Goal: Transaction & Acquisition: Purchase product/service

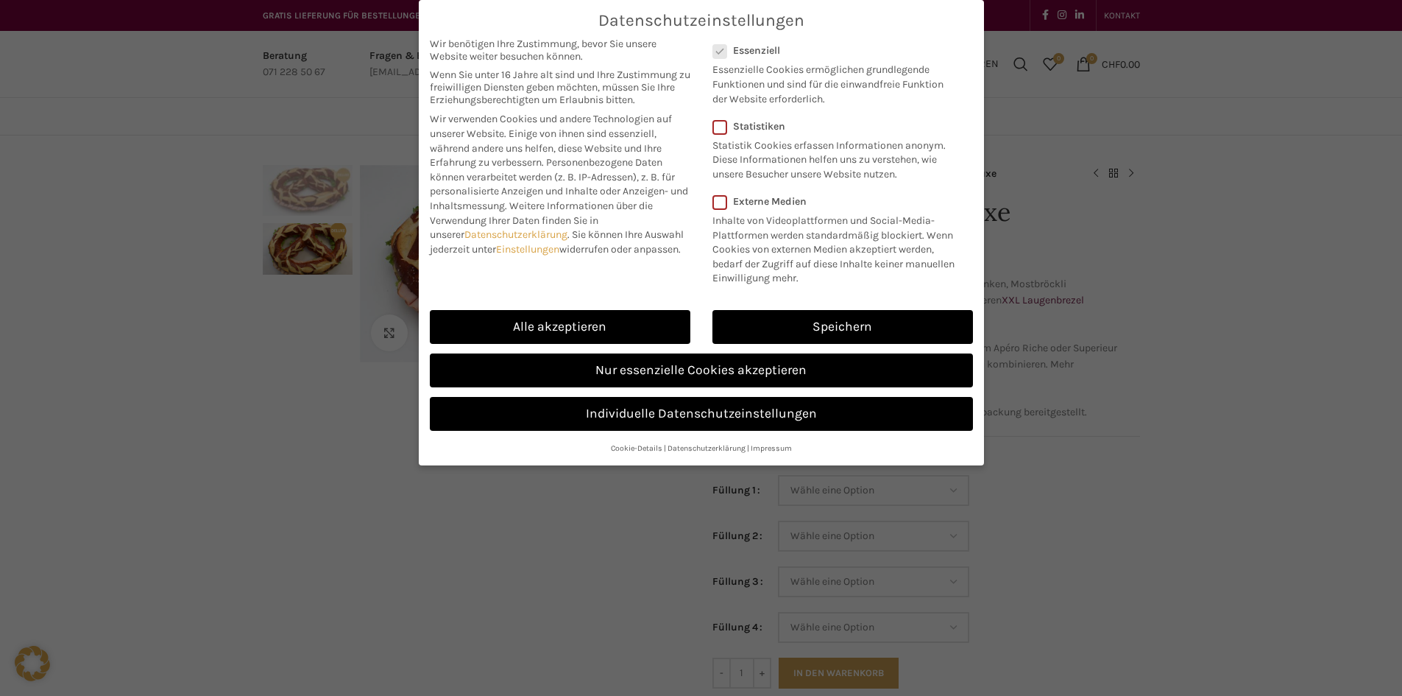
scroll to position [73, 0]
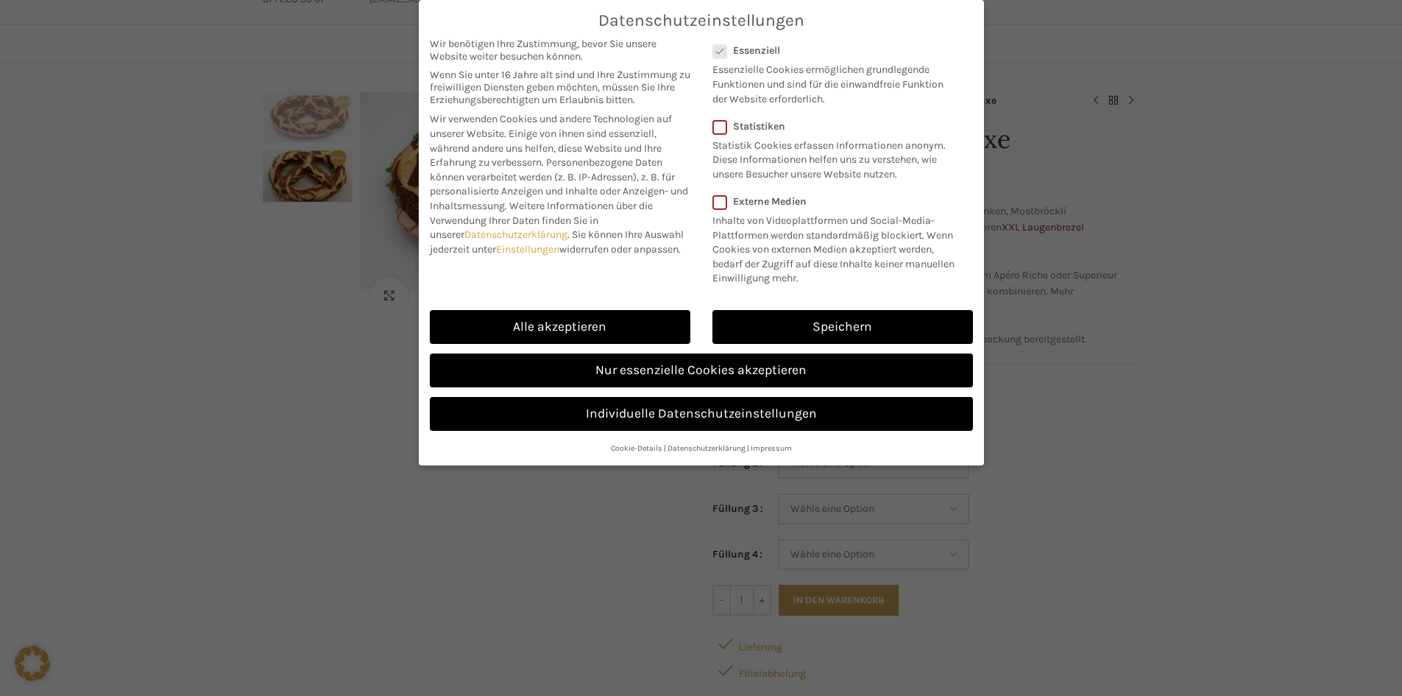
click at [561, 302] on div "Alle akzeptieren Speichern Nur essenzielle Cookies akzeptieren" at bounding box center [701, 367] width 565 height 135
drag, startPoint x: 555, startPoint y: 317, endPoint x: 438, endPoint y: 188, distance: 174.1
click at [555, 317] on link "Alle akzeptieren" at bounding box center [560, 327] width 261 height 34
checkbox input "true"
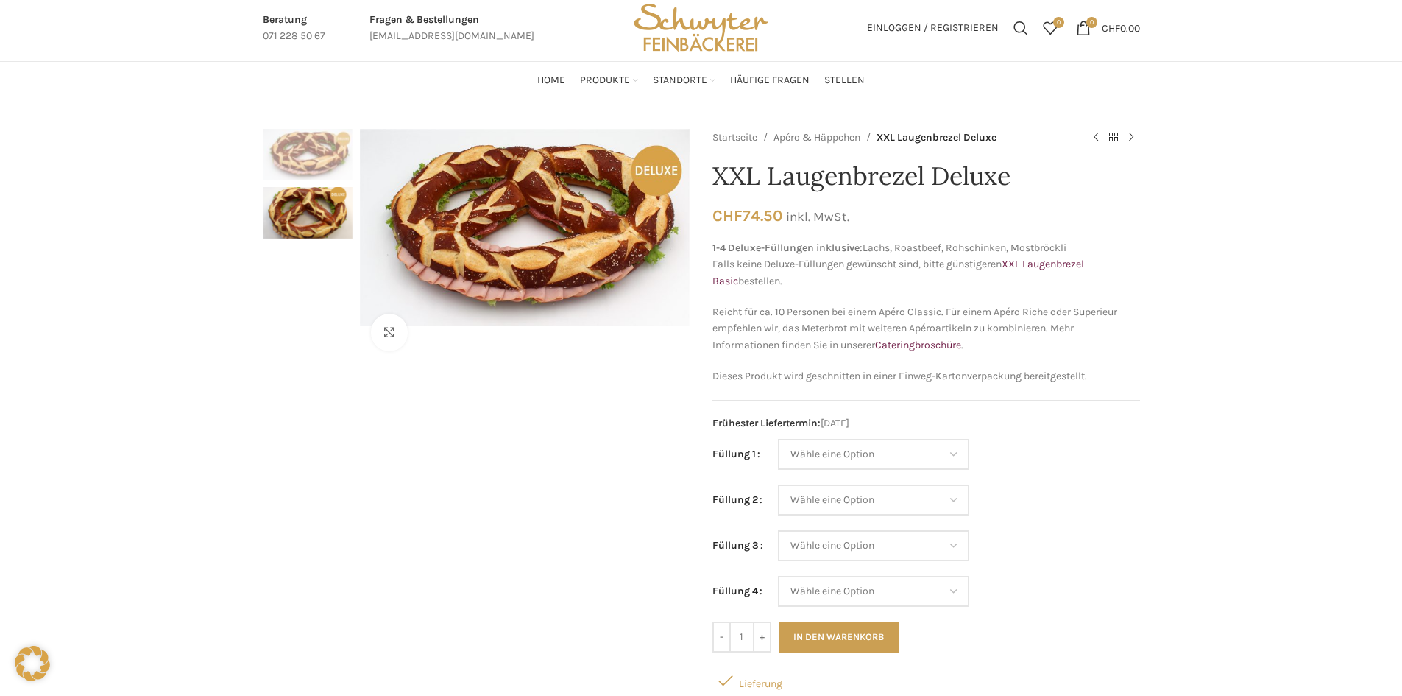
scroll to position [0, 0]
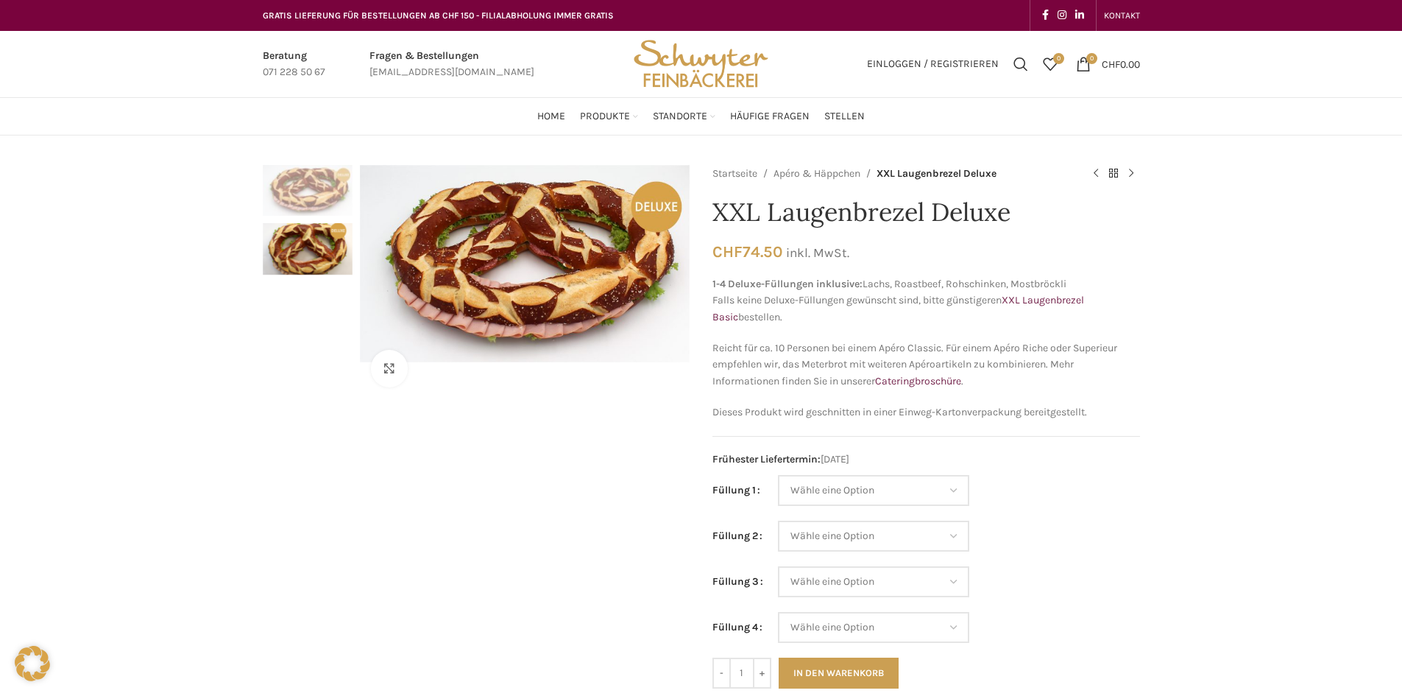
click at [306, 245] on img "2 / 2" at bounding box center [308, 248] width 90 height 51
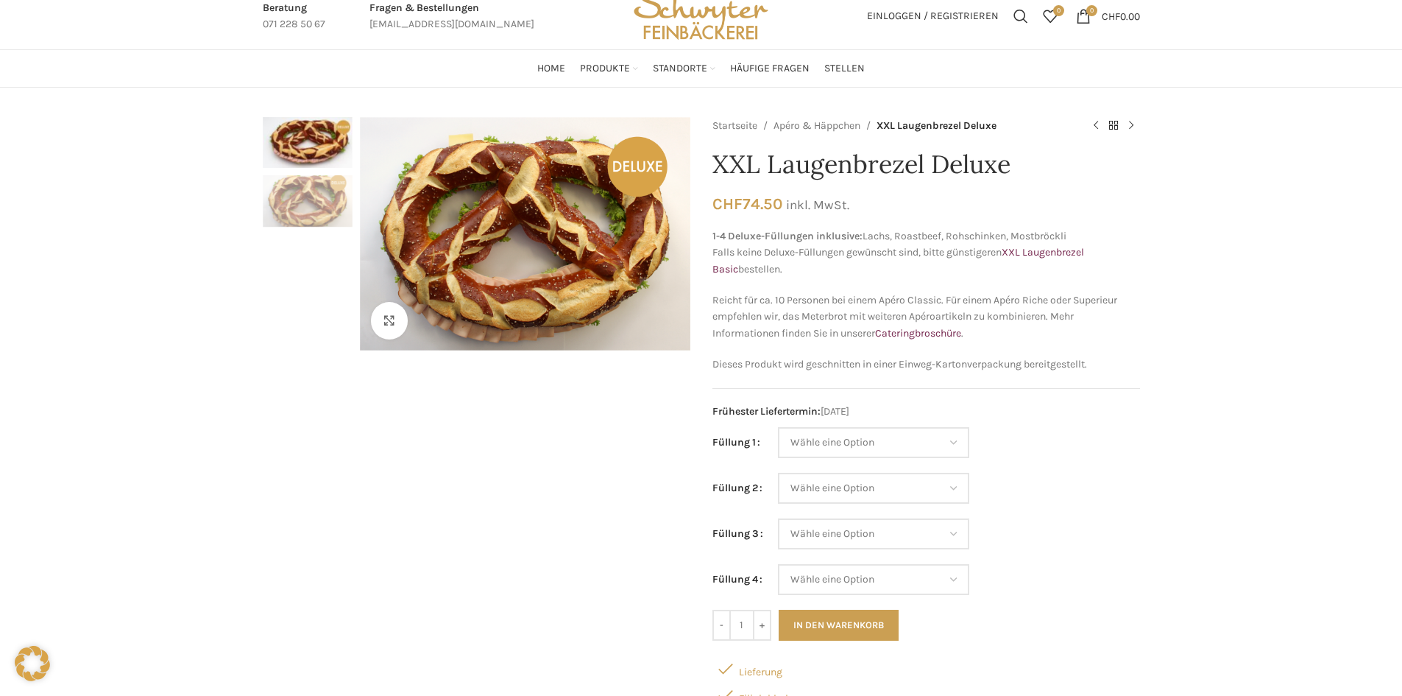
scroll to position [74, 0]
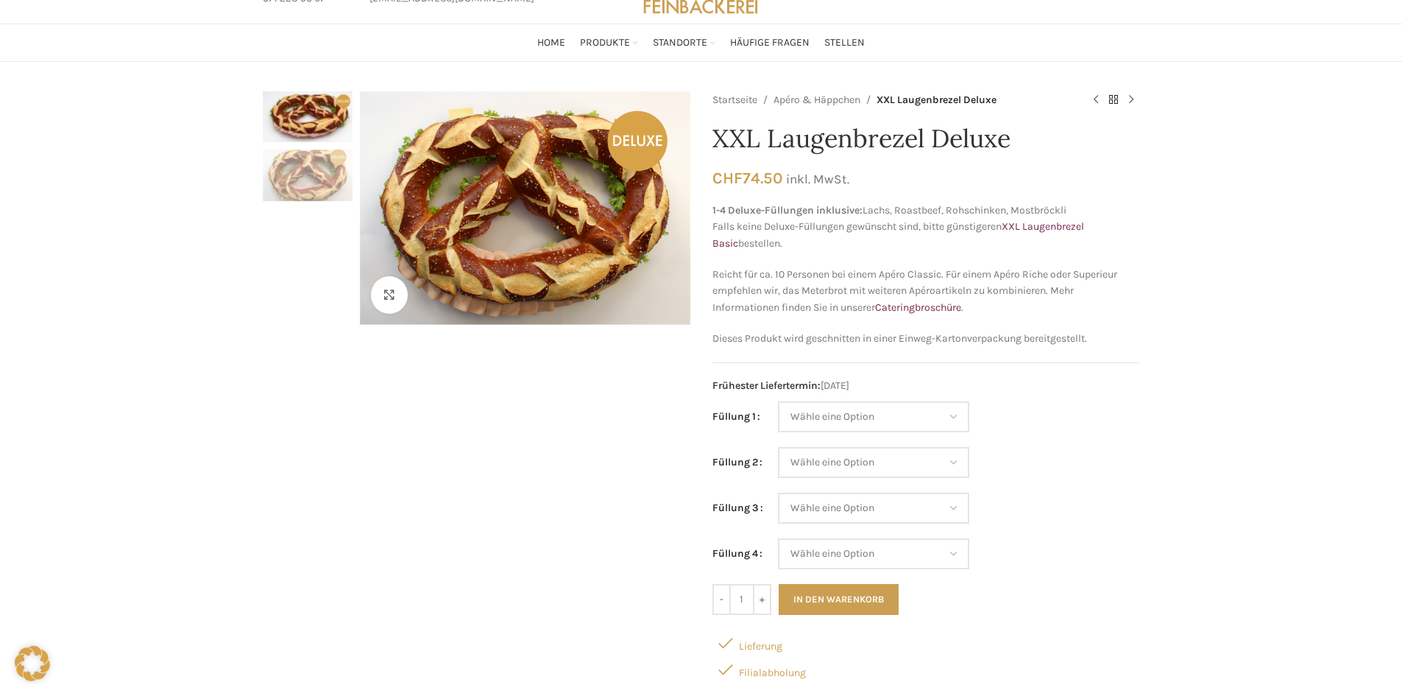
click at [319, 119] on img "1 / 2" at bounding box center [308, 116] width 90 height 51
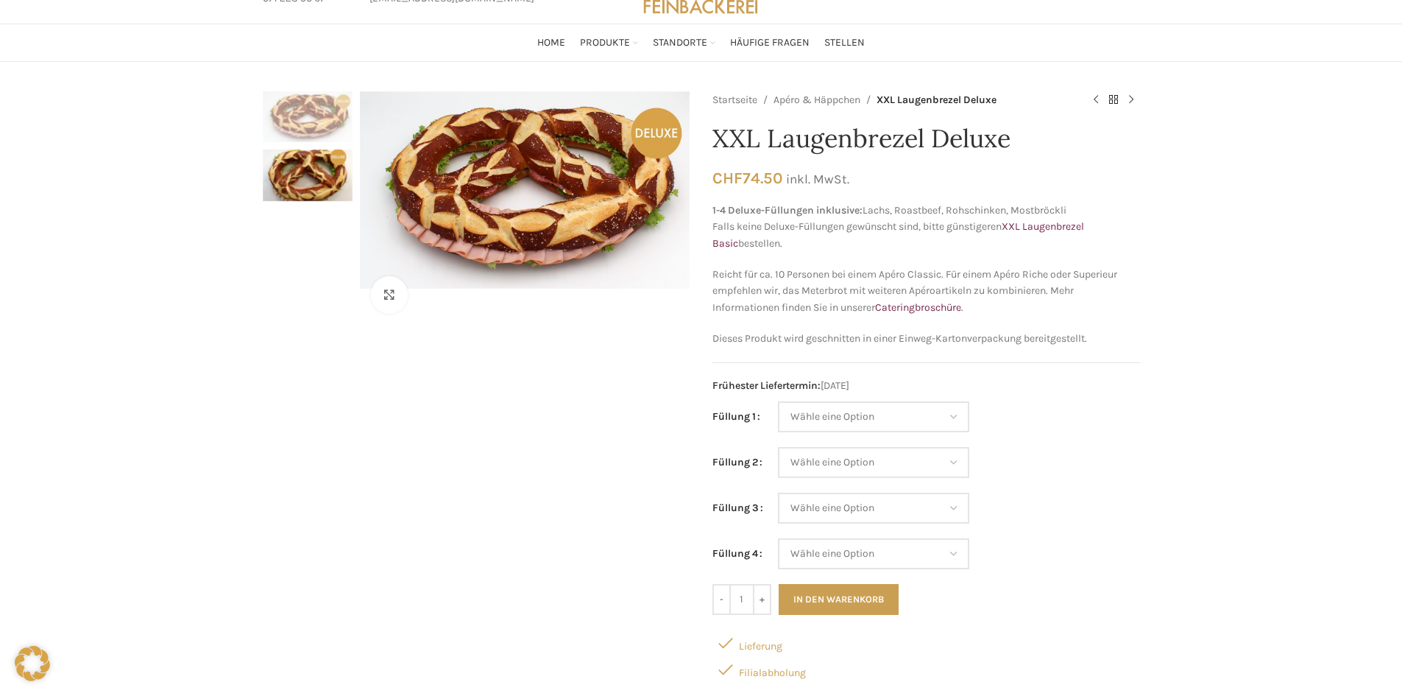
click at [319, 180] on img "2 / 2" at bounding box center [308, 174] width 90 height 51
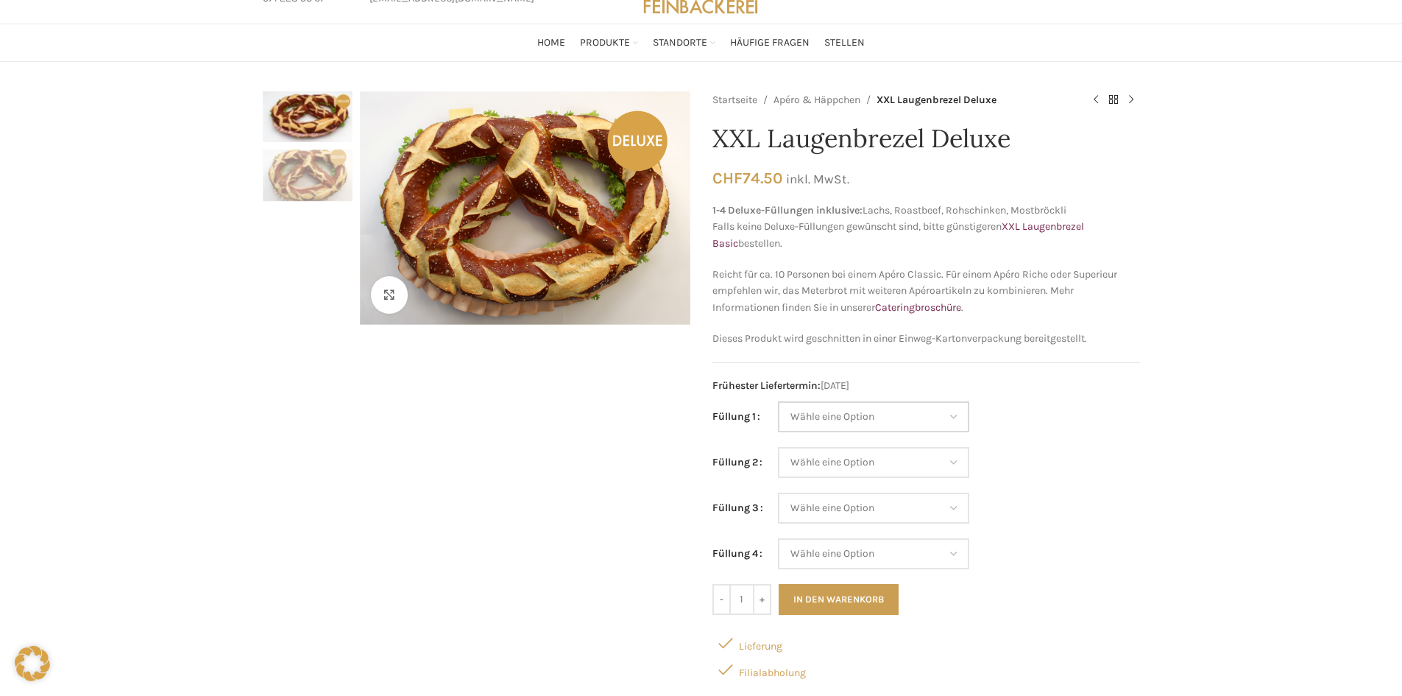
click at [897, 423] on select "Wähle eine Option Lachs (Deluxe) Roastbeef (Deluxe) Rohschinken (Deluxe) Mostbr…" at bounding box center [873, 416] width 191 height 31
select select "Tomaten-Mozzarella"
click at [778, 401] on select "Wähle eine Option Lachs (Deluxe) Roastbeef (Deluxe) Rohschinken (Deluxe) Mostbr…" at bounding box center [873, 416] width 191 height 31
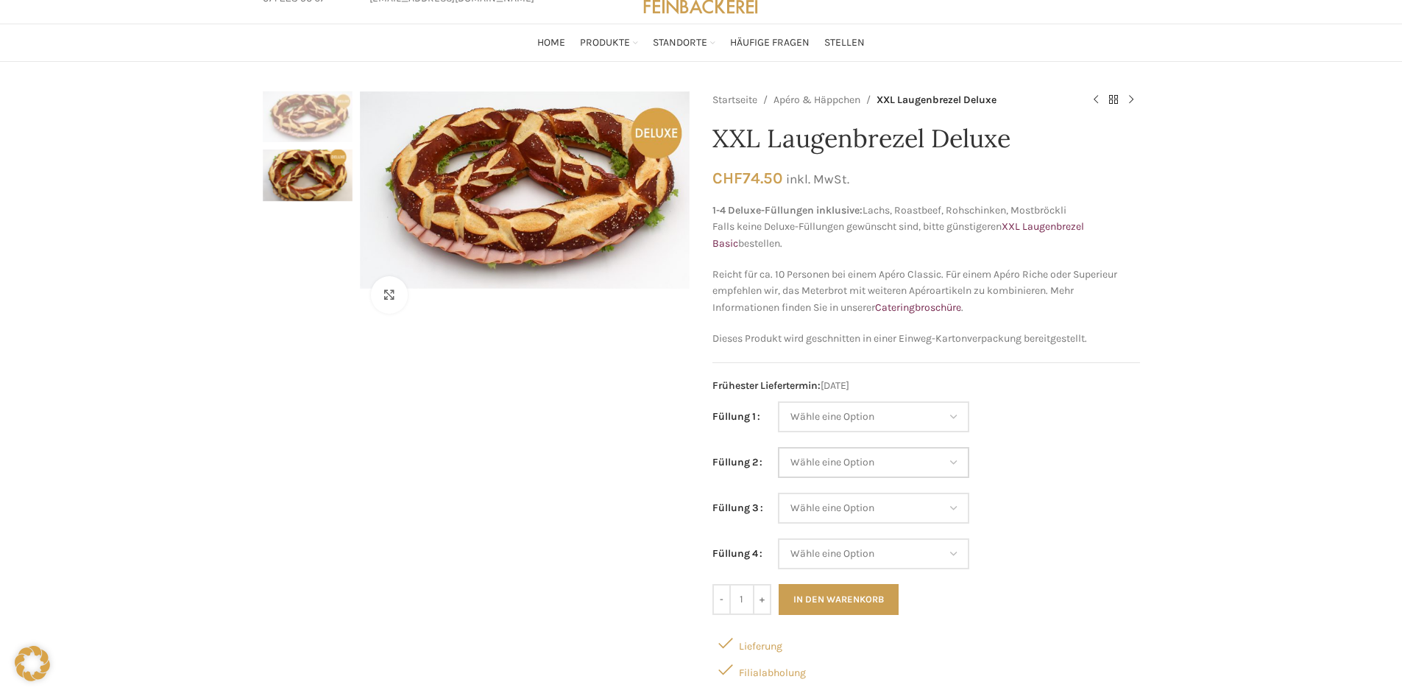
click at [916, 475] on select "Wähle eine Option Lachs (Deluxe) Roastbeef (Deluxe) Rohschinken (Deluxe) Mostbr…" at bounding box center [873, 462] width 191 height 31
click at [778, 447] on select "Wähle eine Option Lachs (Deluxe) Roastbeef (Deluxe) Rohschinken (Deluxe) Mostbr…" at bounding box center [873, 462] width 191 height 31
select select "Thonmasse"
click at [878, 500] on select "Wähle eine Option Lachs (Deluxe) Roastbeef (Deluxe) Rohschinken (Deluxe) Mostbr…" at bounding box center [873, 507] width 191 height 31
select select "Eimasse"
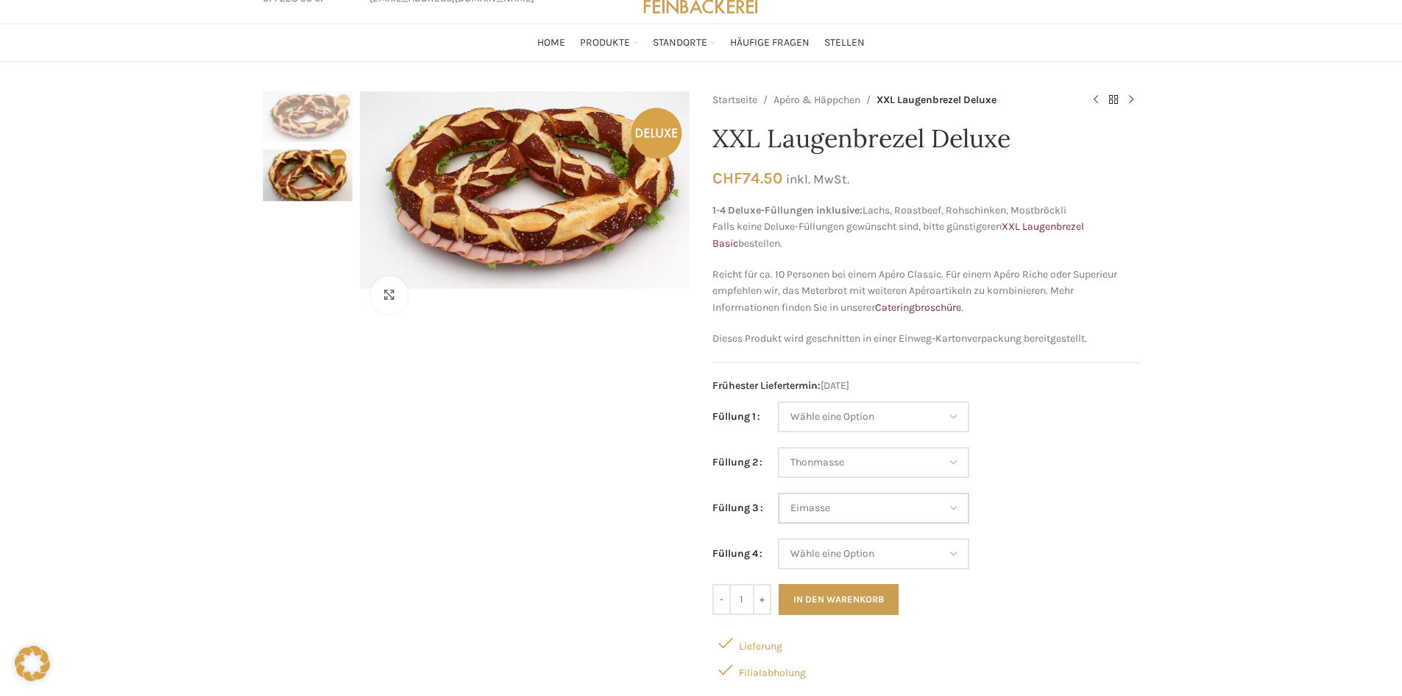
click at [778, 492] on select "Wähle eine Option Lachs (Deluxe) Roastbeef (Deluxe) Rohschinken (Deluxe) Mostbr…" at bounding box center [873, 507] width 191 height 31
select select "Thonmasse"
select select "Eimasse"
click at [872, 559] on select "Wähle eine Option Lachs (Deluxe) Roastbeef (Deluxe) Rohschinken (Deluxe) Mostbr…" at bounding box center [873, 553] width 191 height 31
select select "Kräuterquark"
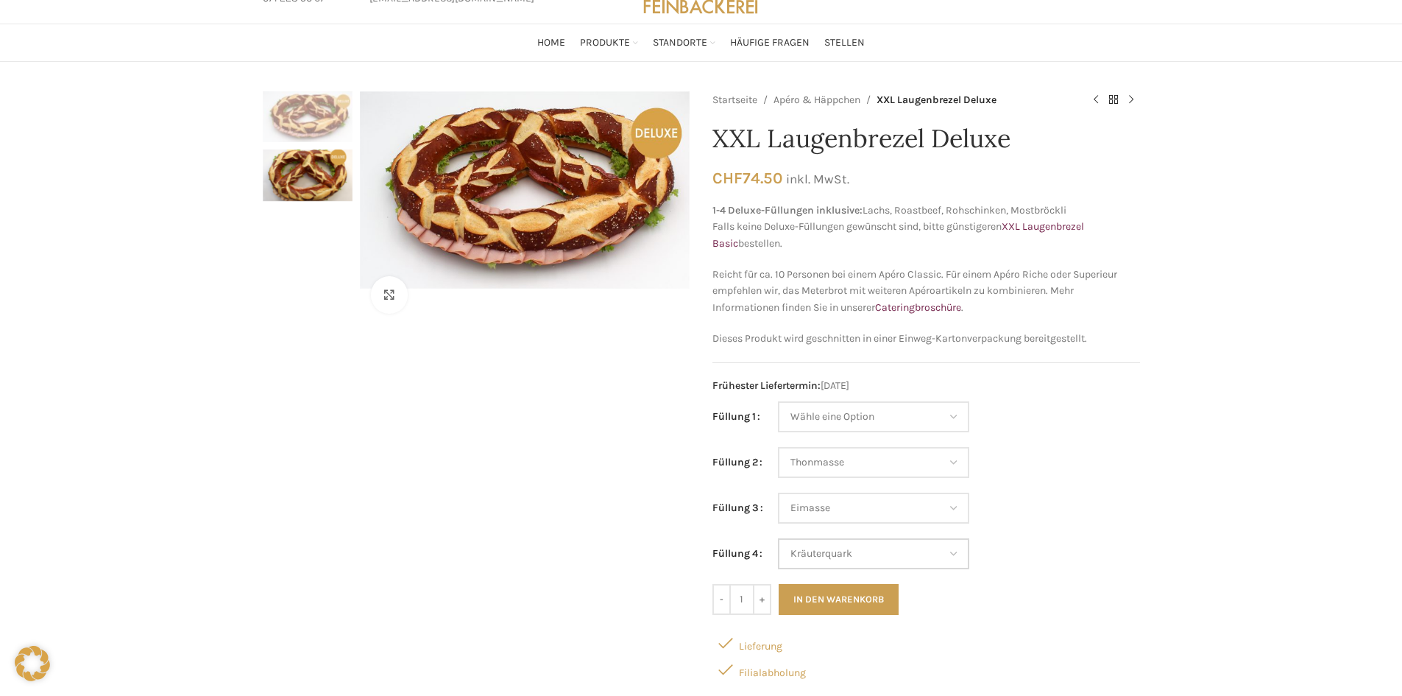
click at [778, 538] on select "Wähle eine Option Lachs (Deluxe) Roastbeef (Deluxe) Rohschinken (Deluxe) Mostbr…" at bounding box center [873, 553] width 191 height 31
select select "Thonmasse"
select select "Eimasse"
select select "Kräuterquark"
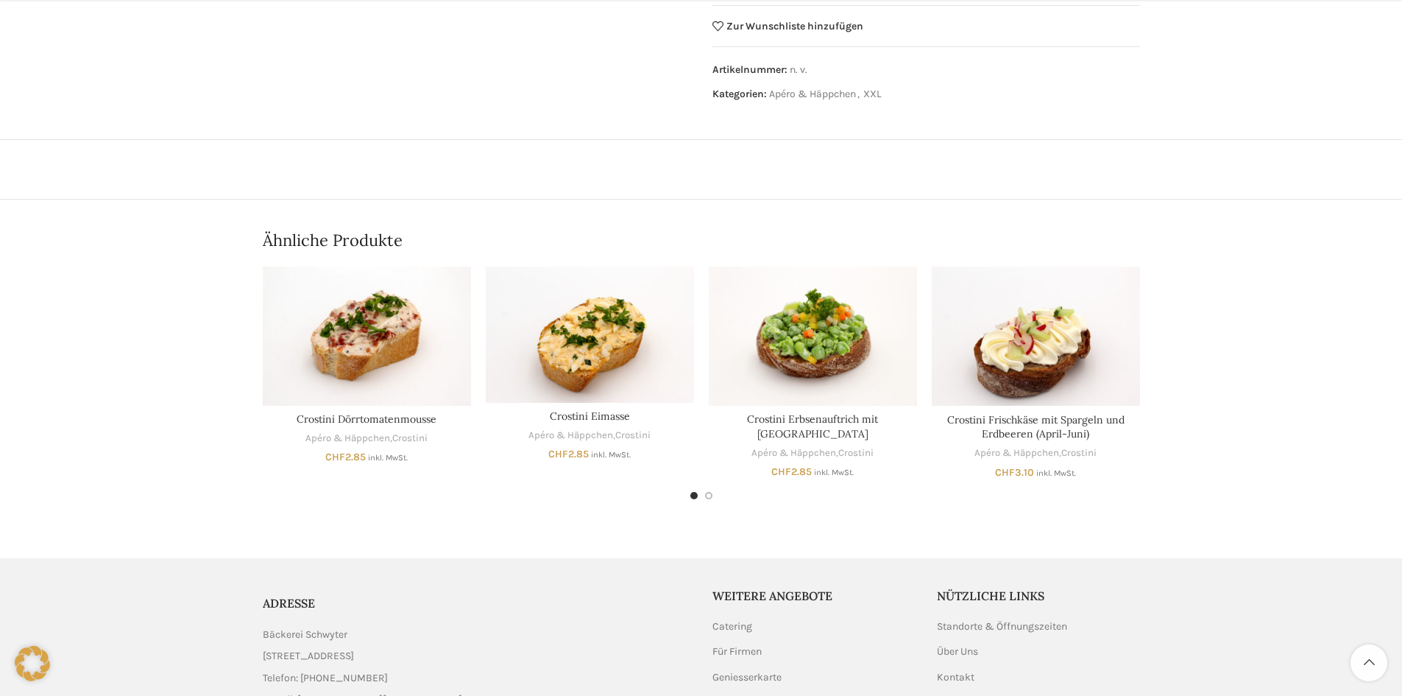
scroll to position [883, 0]
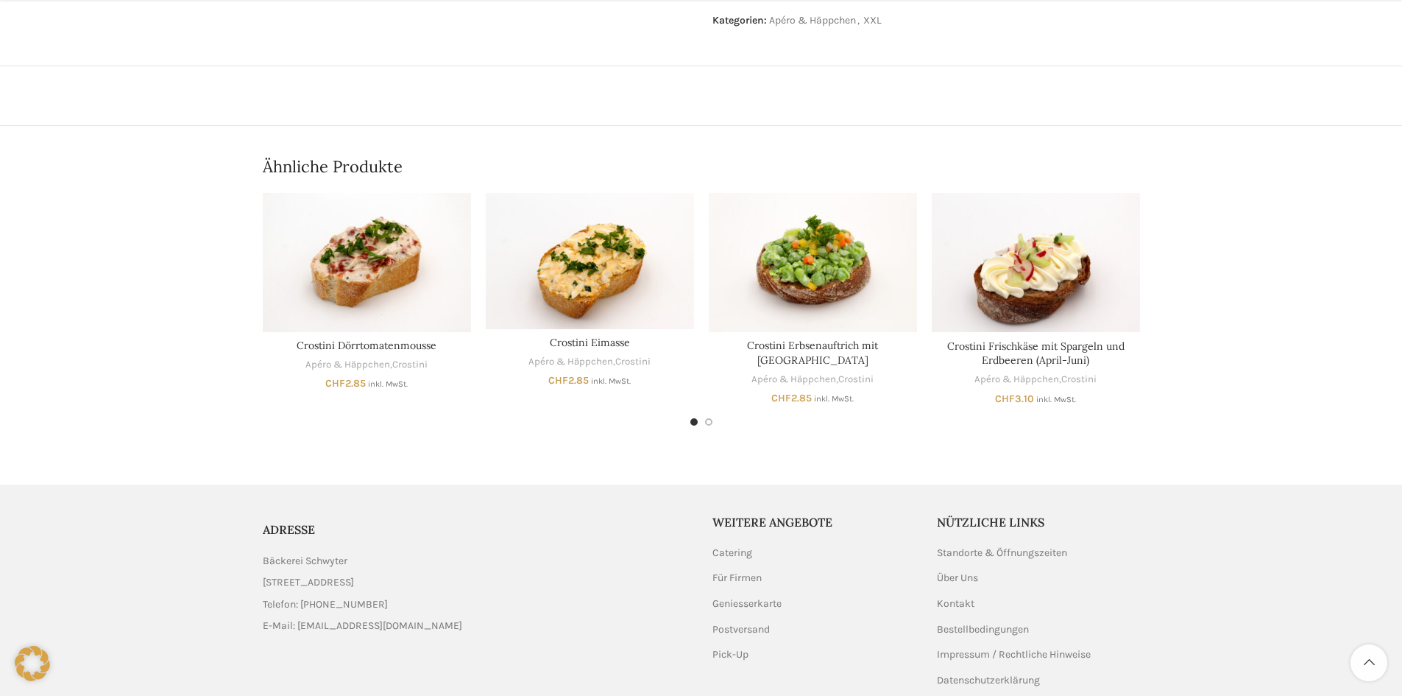
click at [1169, 297] on div "Next slide" at bounding box center [1180, 298] width 37 height 37
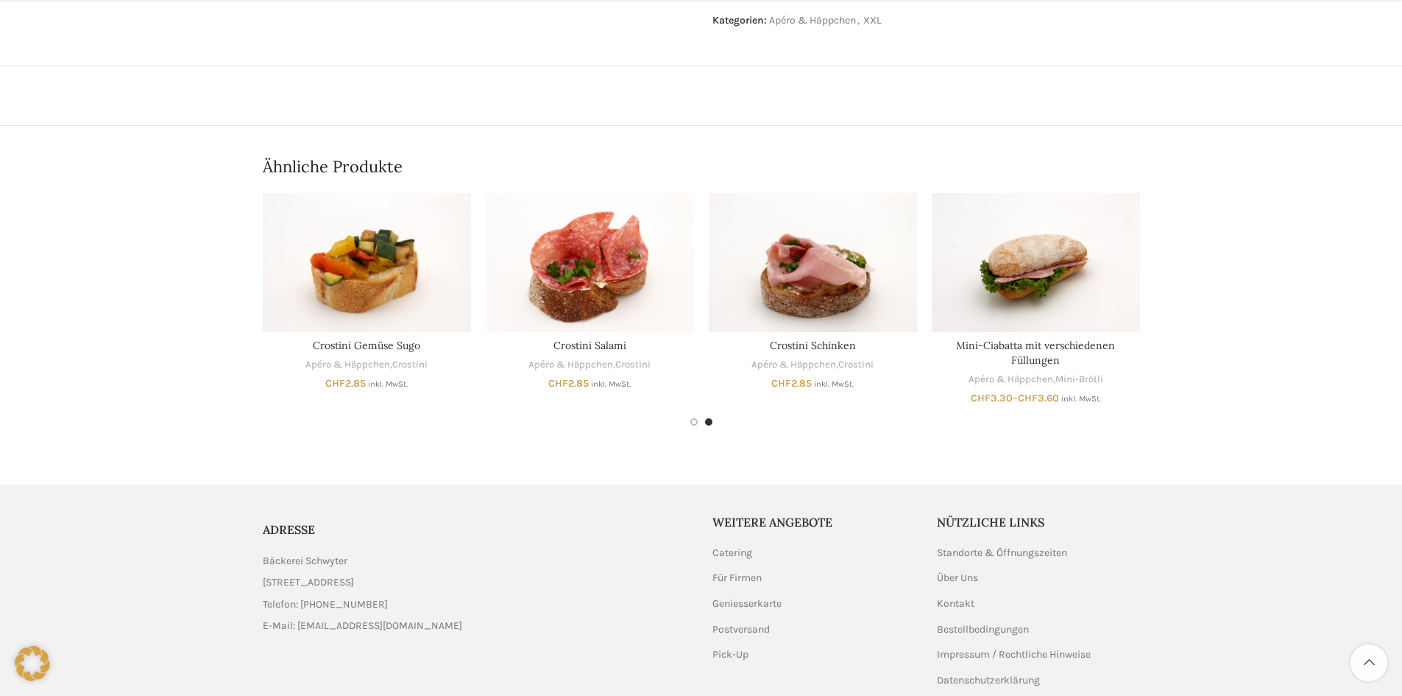
click at [1169, 297] on div "Next slide" at bounding box center [1180, 298] width 37 height 37
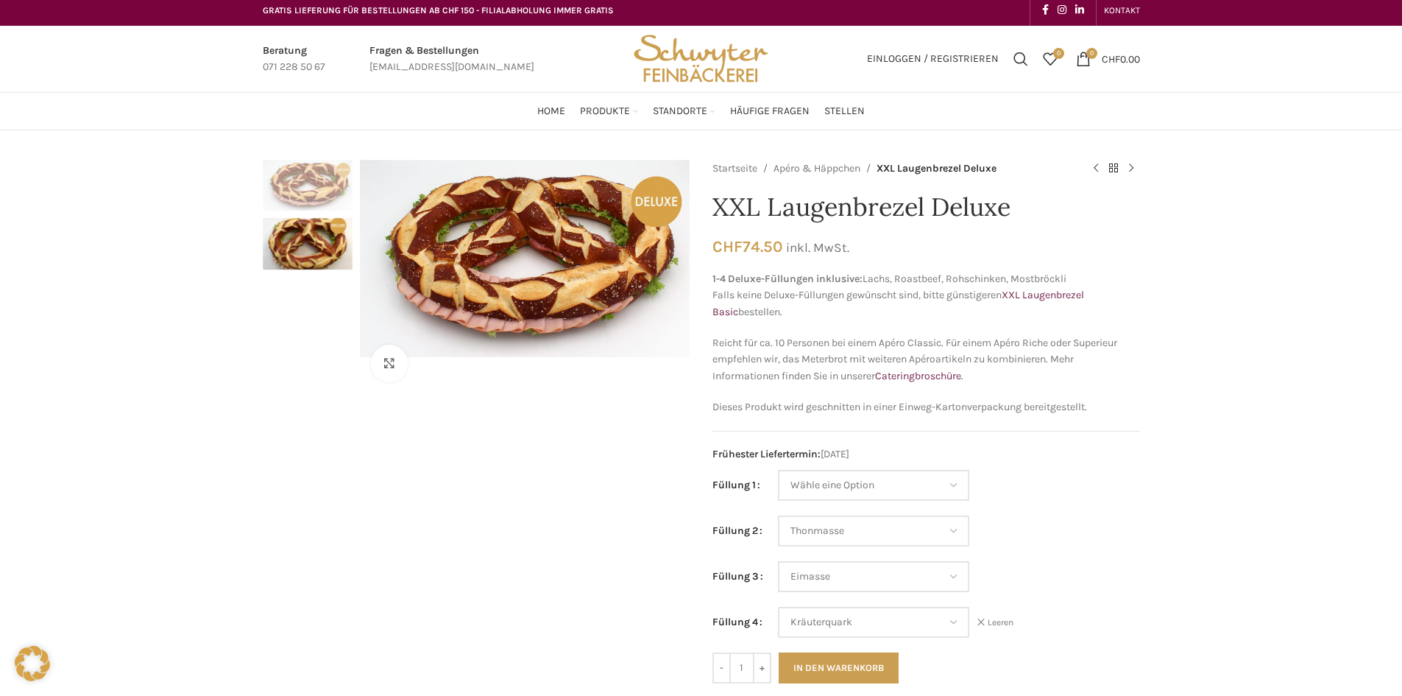
scroll to position [0, 0]
